Goal: Task Accomplishment & Management: Use online tool/utility

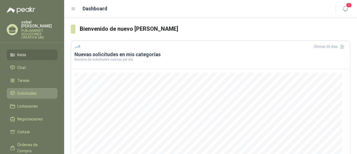
click at [32, 90] on span "Solicitudes" at bounding box center [26, 93] width 19 height 6
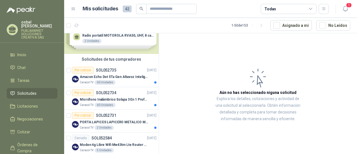
scroll to position [18, 0]
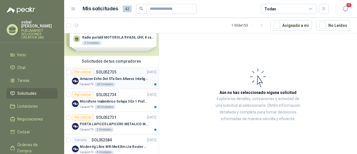
click at [117, 83] on div "Caracol TV 60 Unidades" at bounding box center [118, 84] width 77 height 4
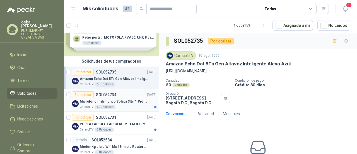
click at [116, 108] on div "Caracol TV 60 Unidades" at bounding box center [118, 107] width 77 height 4
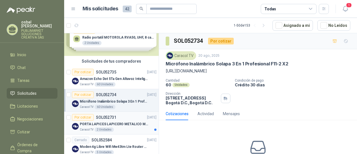
click at [127, 129] on div "Caracol TV 2 Unidades" at bounding box center [118, 129] width 77 height 4
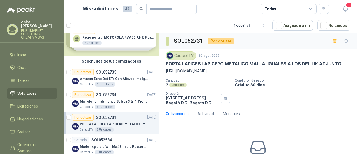
drag, startPoint x: 166, startPoint y: 71, endPoint x: 267, endPoint y: 74, distance: 101.1
click at [267, 74] on p "[URL][DOMAIN_NAME]" at bounding box center [258, 71] width 185 height 6
copy p "[URL][DOMAIN_NAME]"
click at [126, 104] on div "Micrófono Inalámbrico Solapa 3 En 1 Profesional F11-2 X2" at bounding box center [118, 101] width 77 height 7
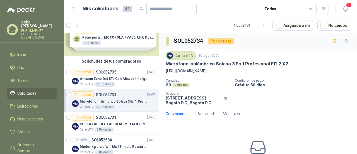
drag, startPoint x: 166, startPoint y: 71, endPoint x: 207, endPoint y: 71, distance: 40.7
click at [207, 71] on p "[URL][DOMAIN_NAME]" at bounding box center [258, 71] width 185 height 6
copy p "[URL][DOMAIN_NAME]"
click at [103, 76] on p "Amazon Echo Dot 5Ta Gen Altavoz Inteligente Alexa Azul" at bounding box center [114, 78] width 69 height 5
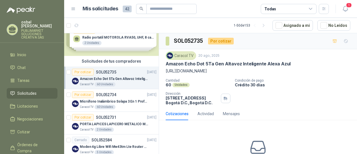
drag, startPoint x: 166, startPoint y: 71, endPoint x: 261, endPoint y: 75, distance: 95.5
click at [261, 74] on p "[URL][DOMAIN_NAME]" at bounding box center [258, 71] width 185 height 6
copy p "[URL][DOMAIN_NAME]"
